Goal: Information Seeking & Learning: Learn about a topic

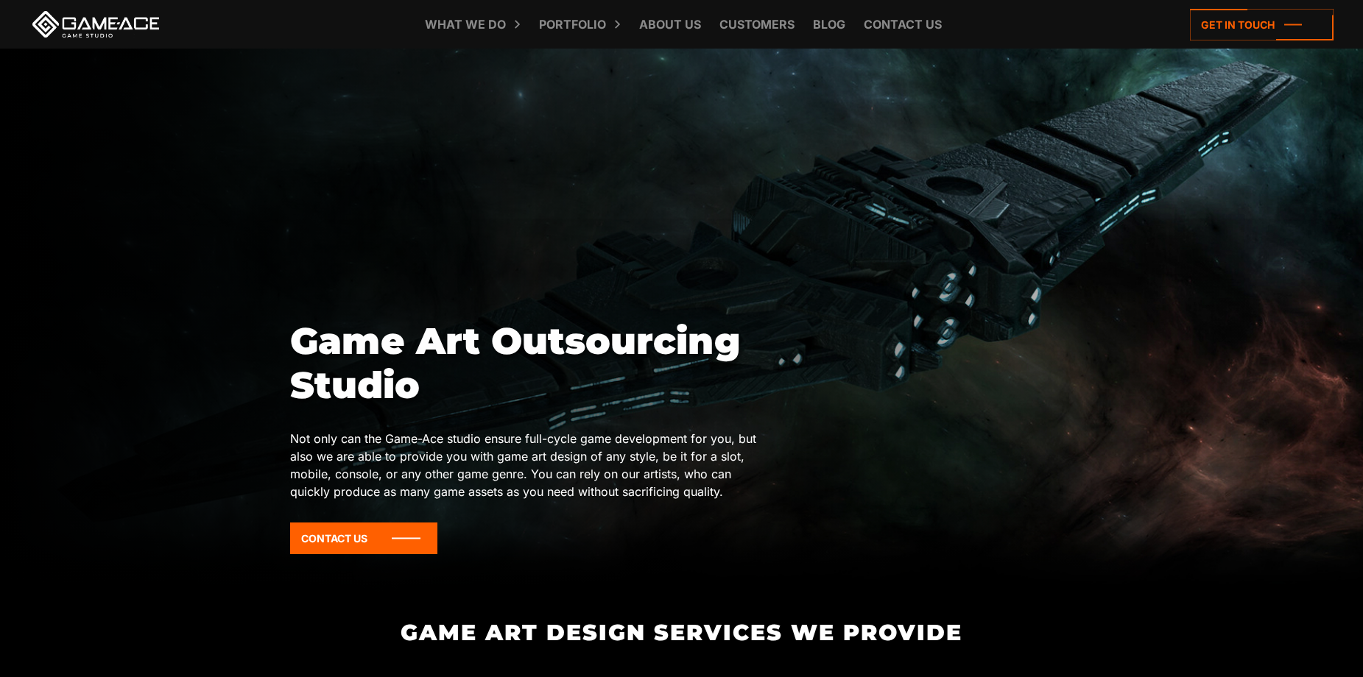
click at [600, 133] on div at bounding box center [681, 321] width 1363 height 545
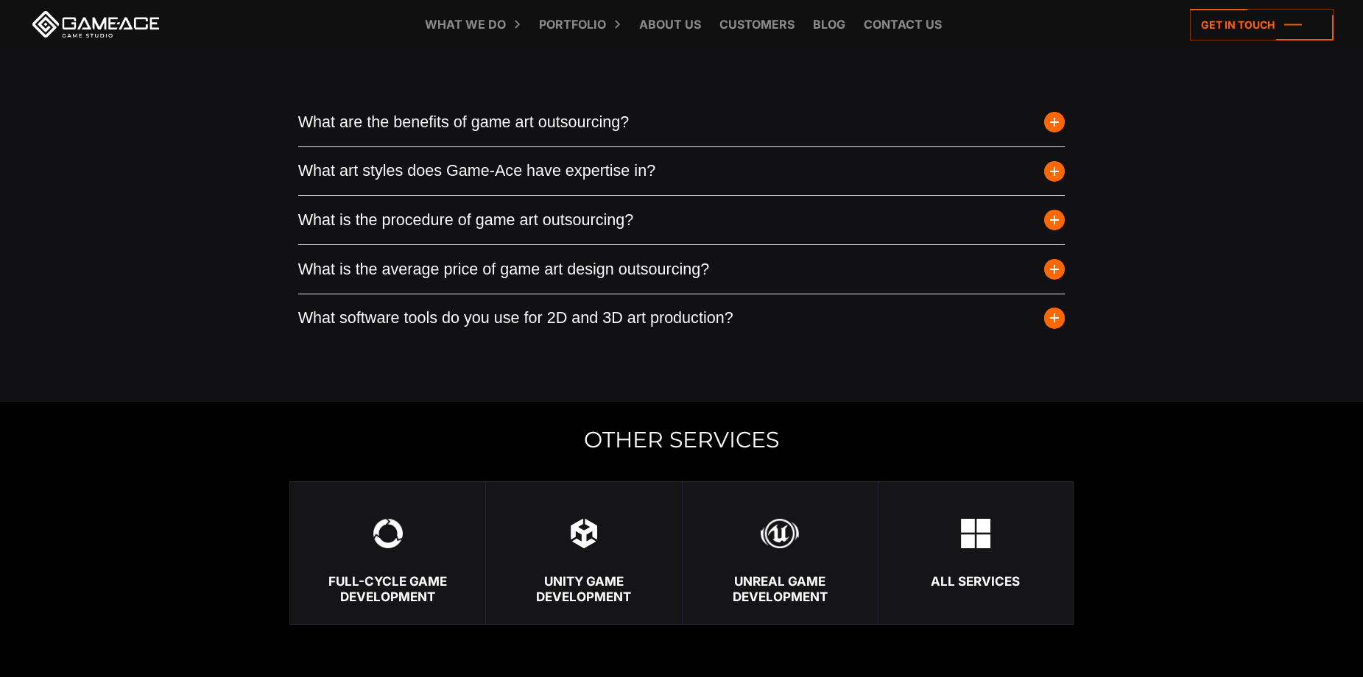
scroll to position [3976, 0]
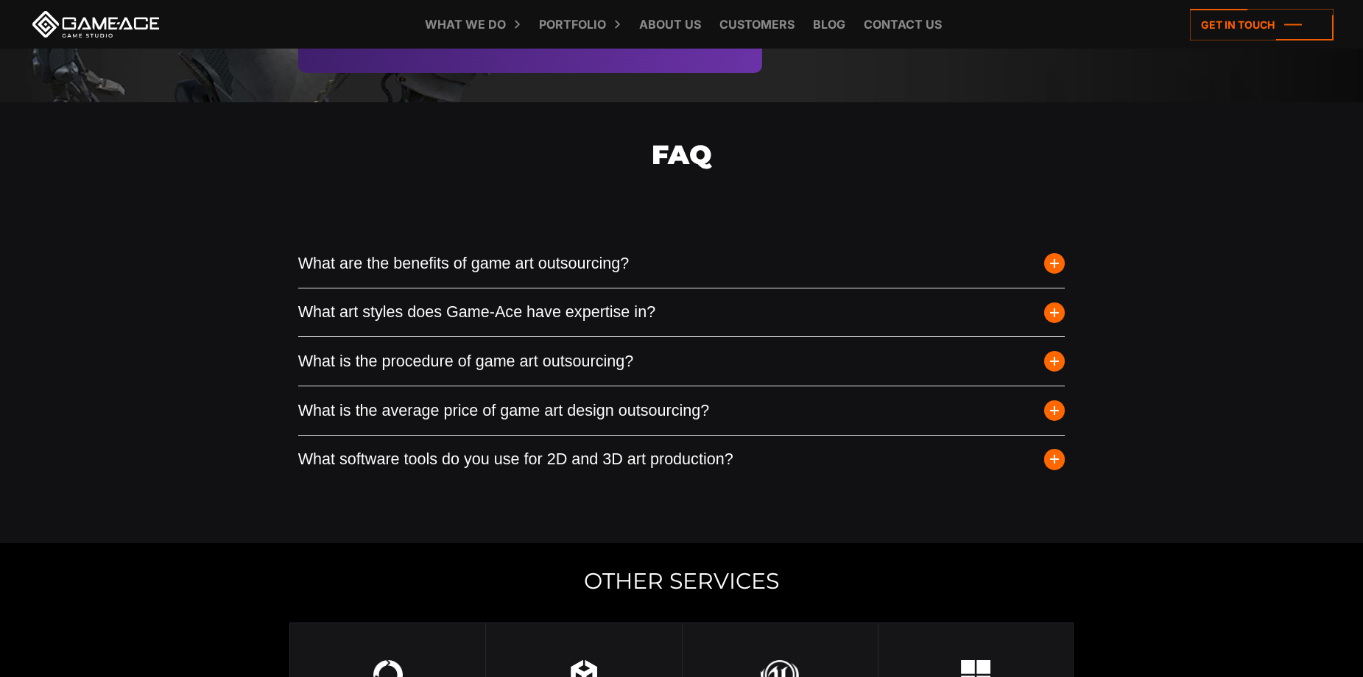
click at [546, 318] on button "What art styles does Game-Ace have expertise in?" at bounding box center [681, 313] width 767 height 49
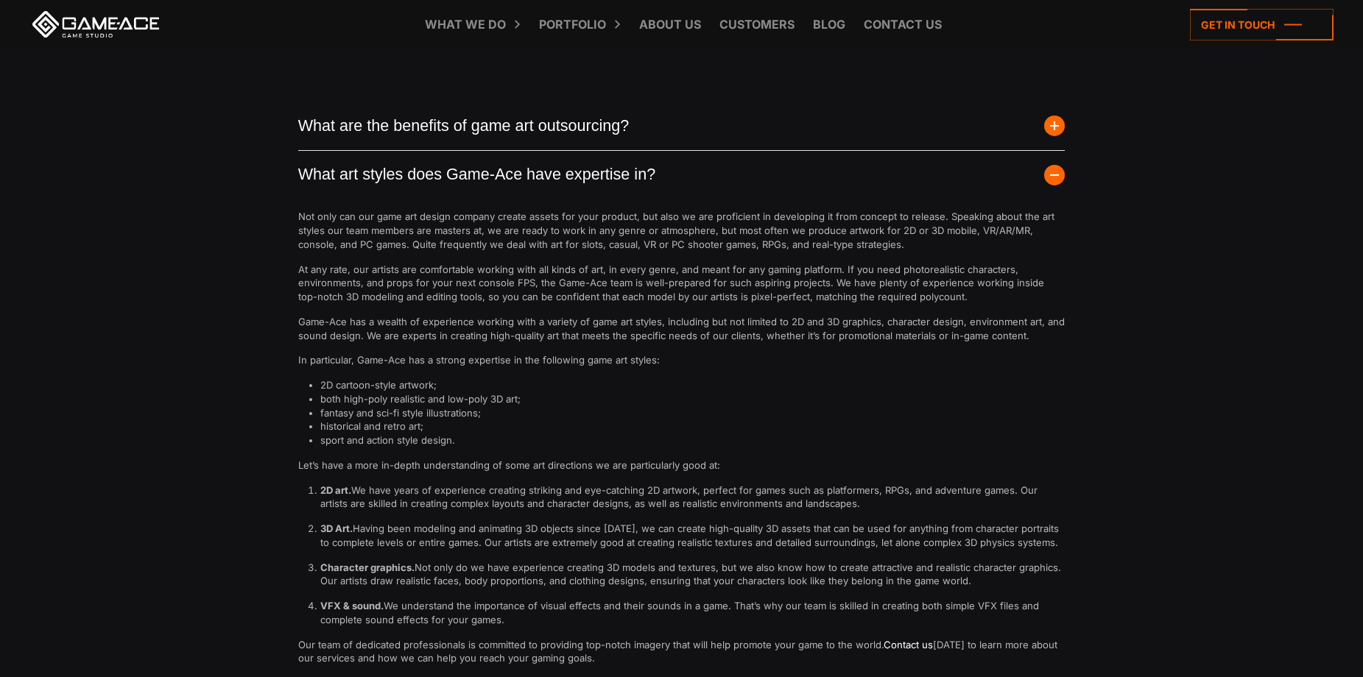
scroll to position [4417, 0]
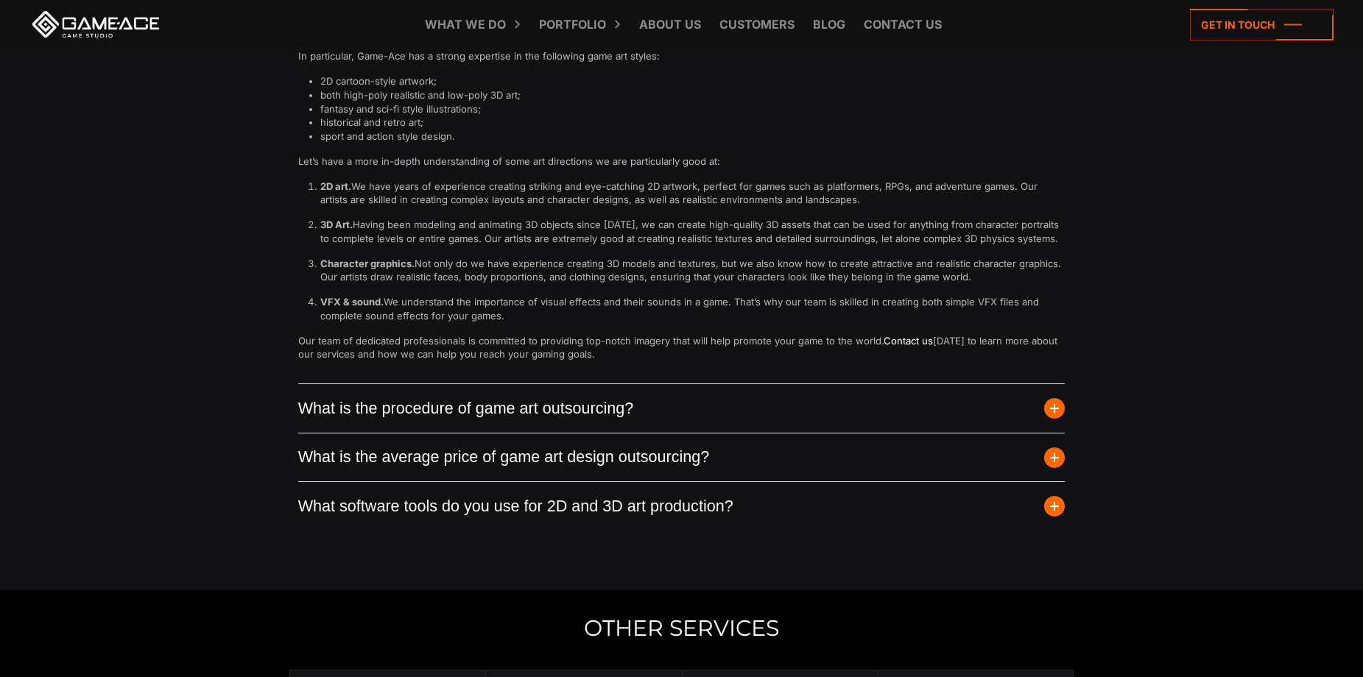
click at [533, 404] on button "What is the procedure of game art outsourcing?" at bounding box center [681, 408] width 767 height 49
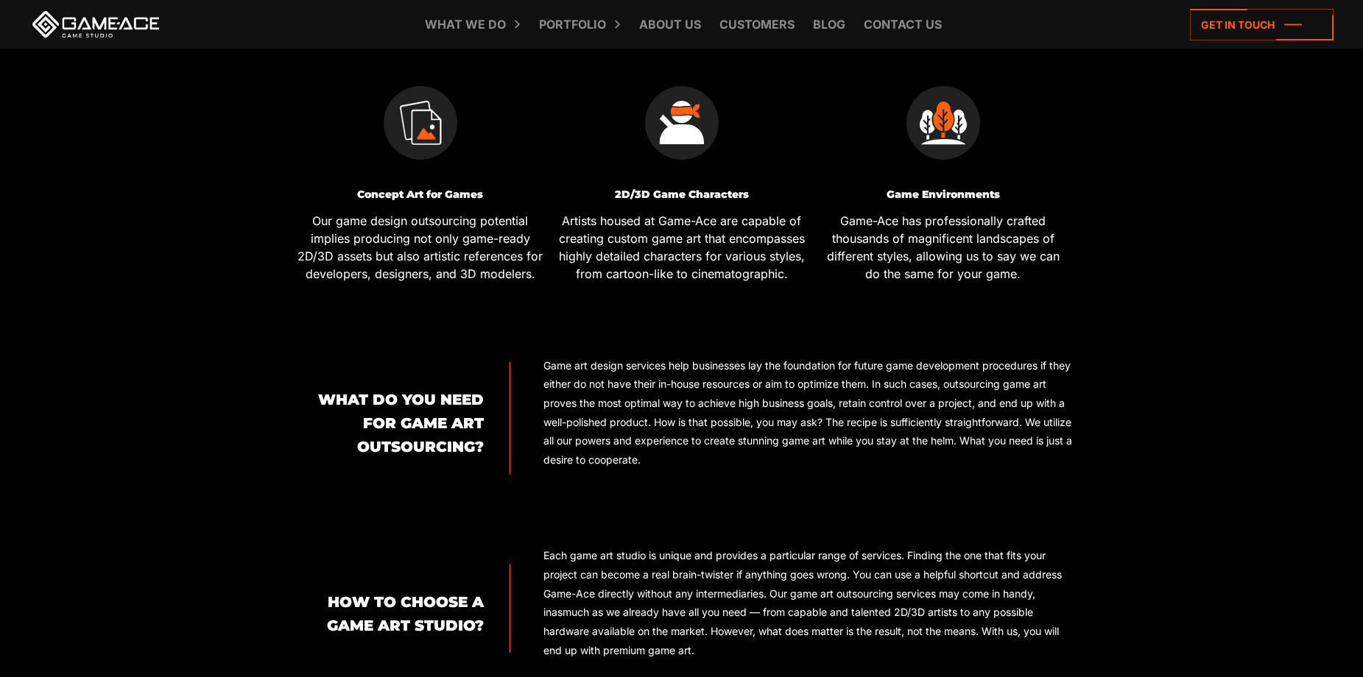
scroll to position [0, 0]
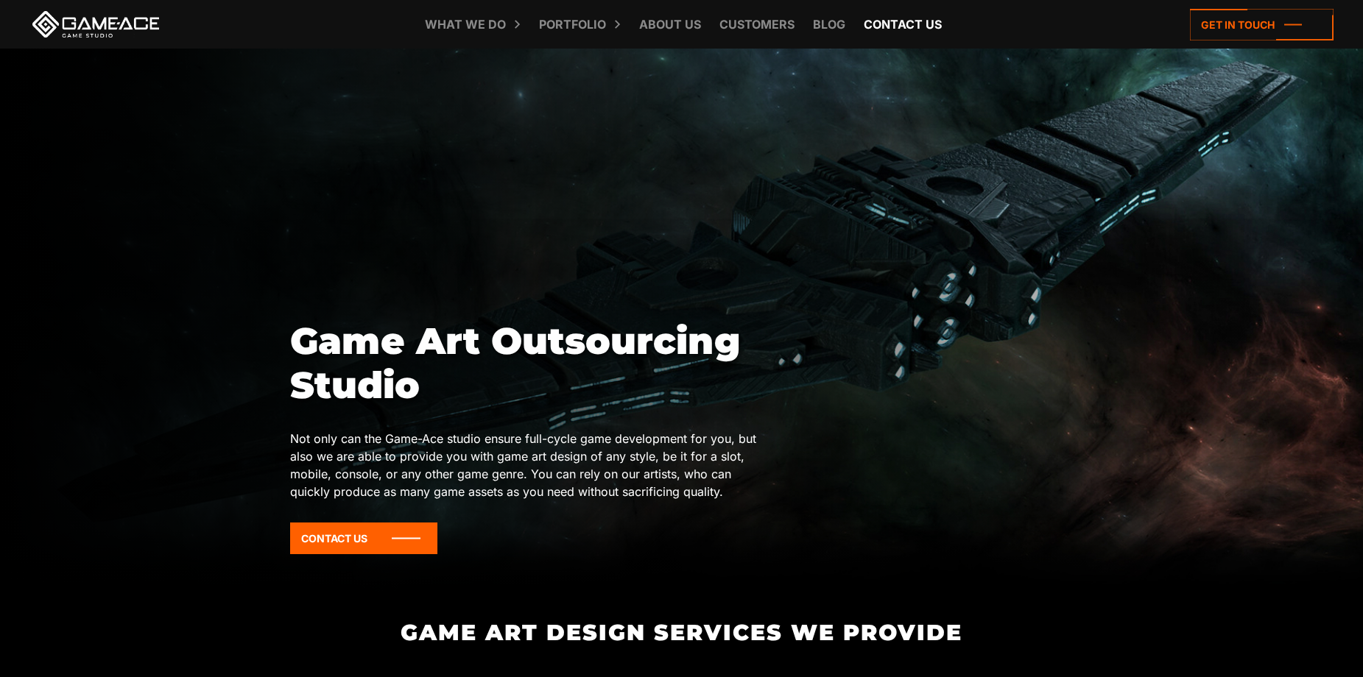
click at [886, 28] on link "Contact us" at bounding box center [902, 24] width 93 height 49
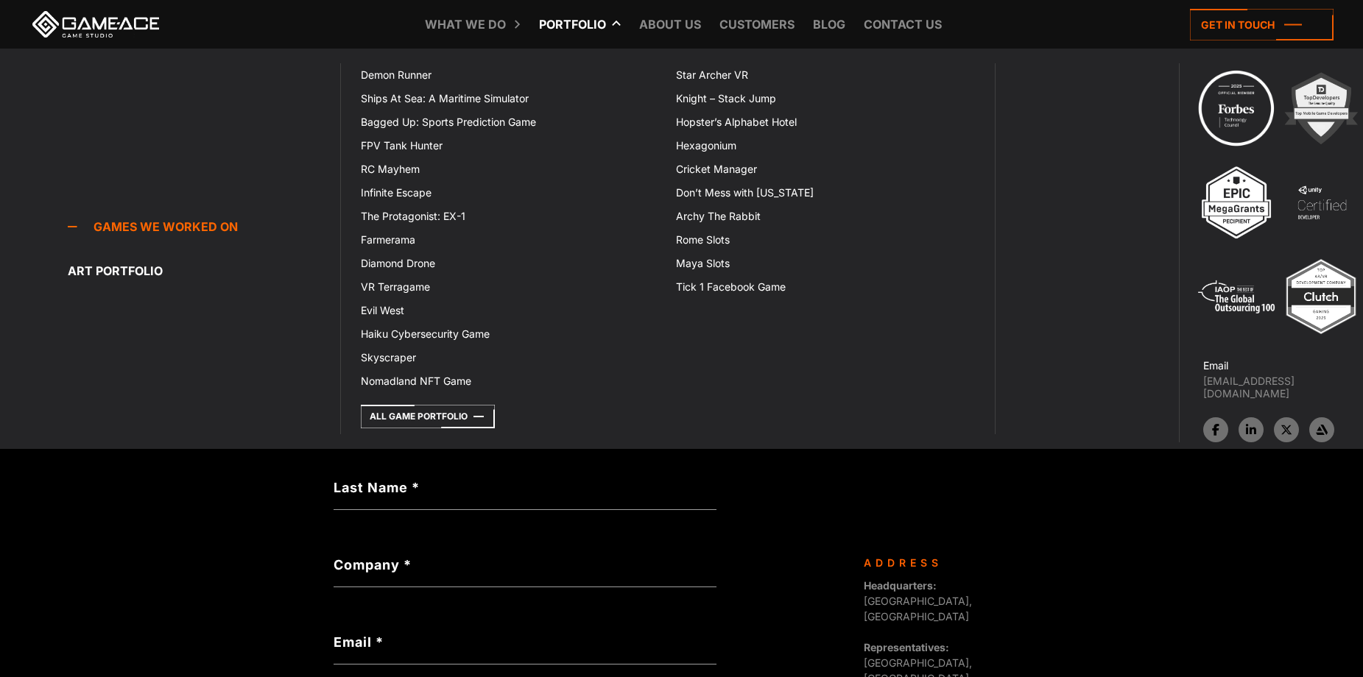
click at [554, 24] on icon at bounding box center [541, 24] width 35 height 49
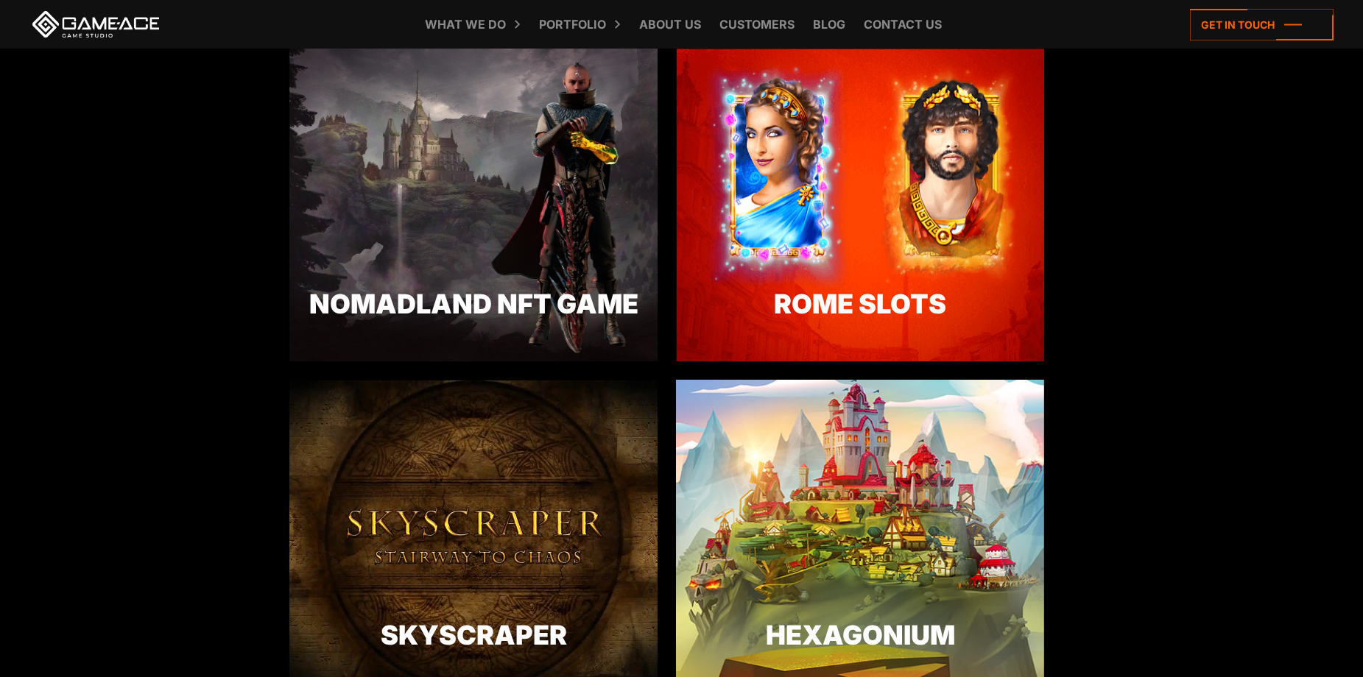
scroll to position [2356, 0]
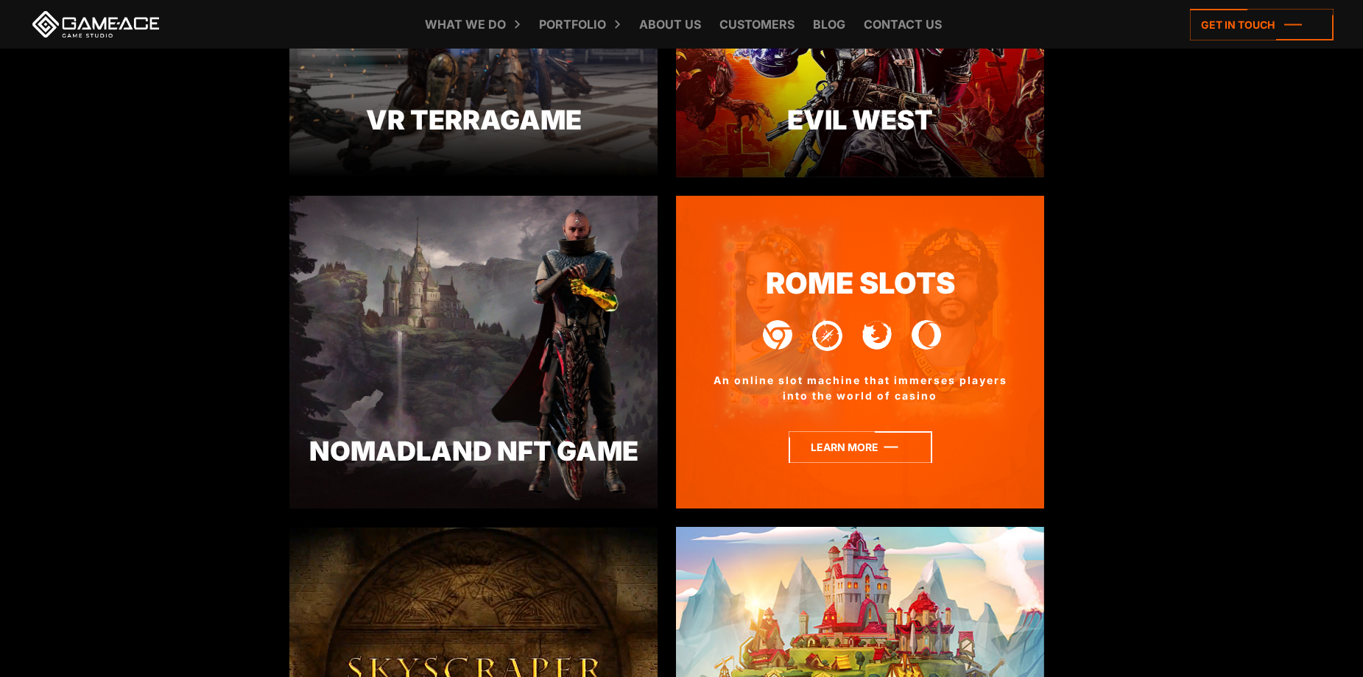
click at [841, 444] on icon at bounding box center [860, 447] width 144 height 32
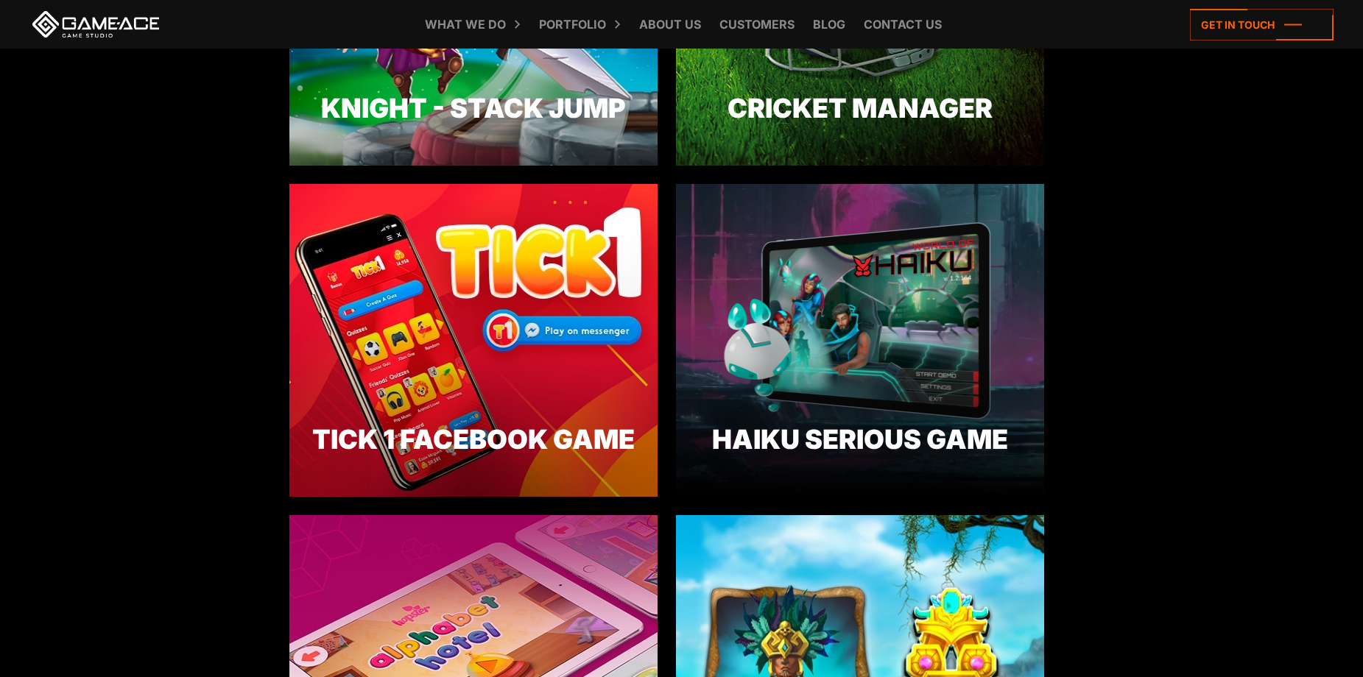
scroll to position [3681, 0]
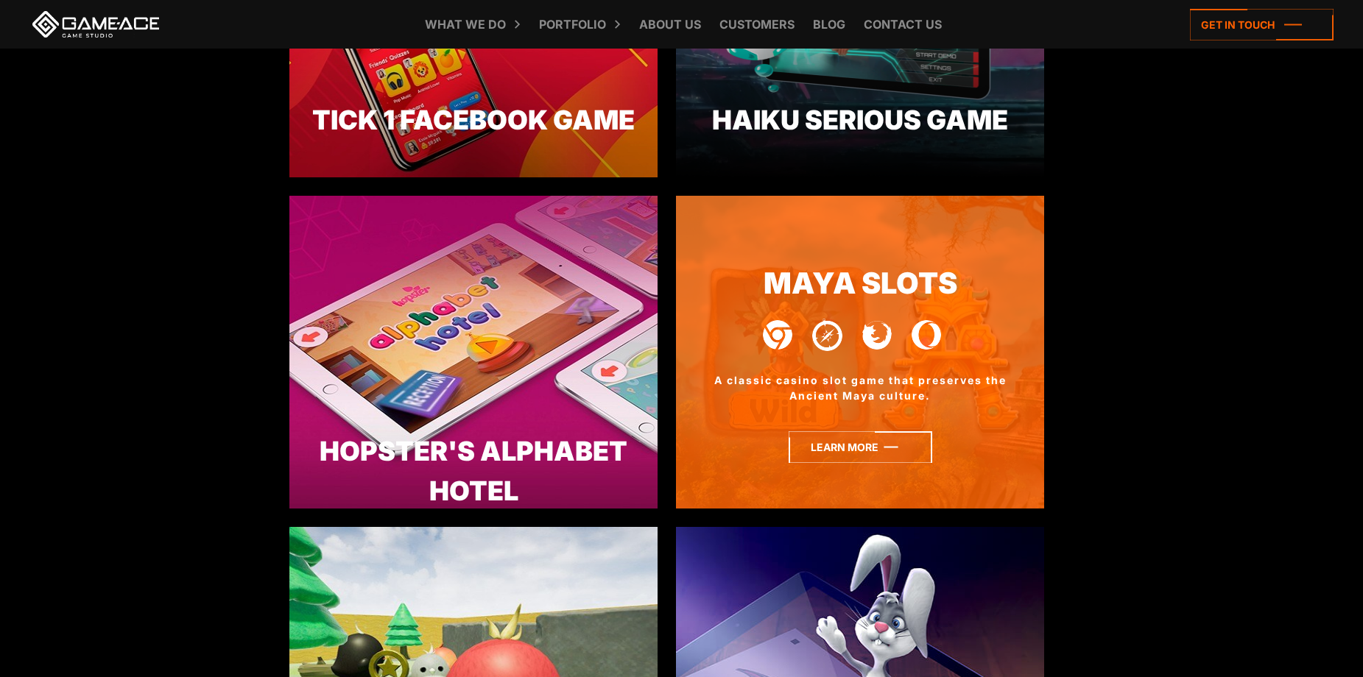
click at [870, 453] on icon at bounding box center [860, 447] width 144 height 32
